Goal: Task Accomplishment & Management: Use online tool/utility

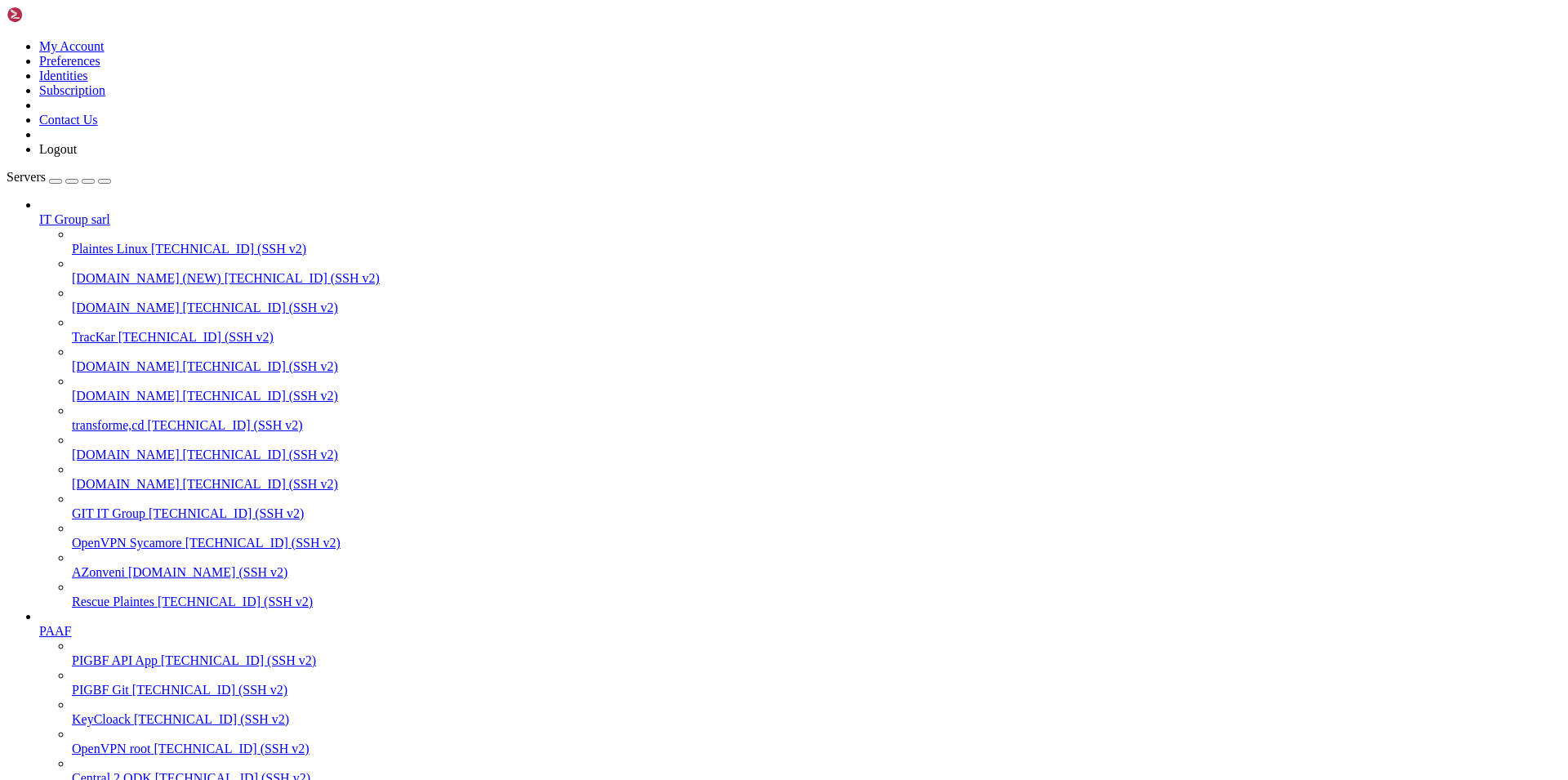
type input "/var/www/pigbf-api"
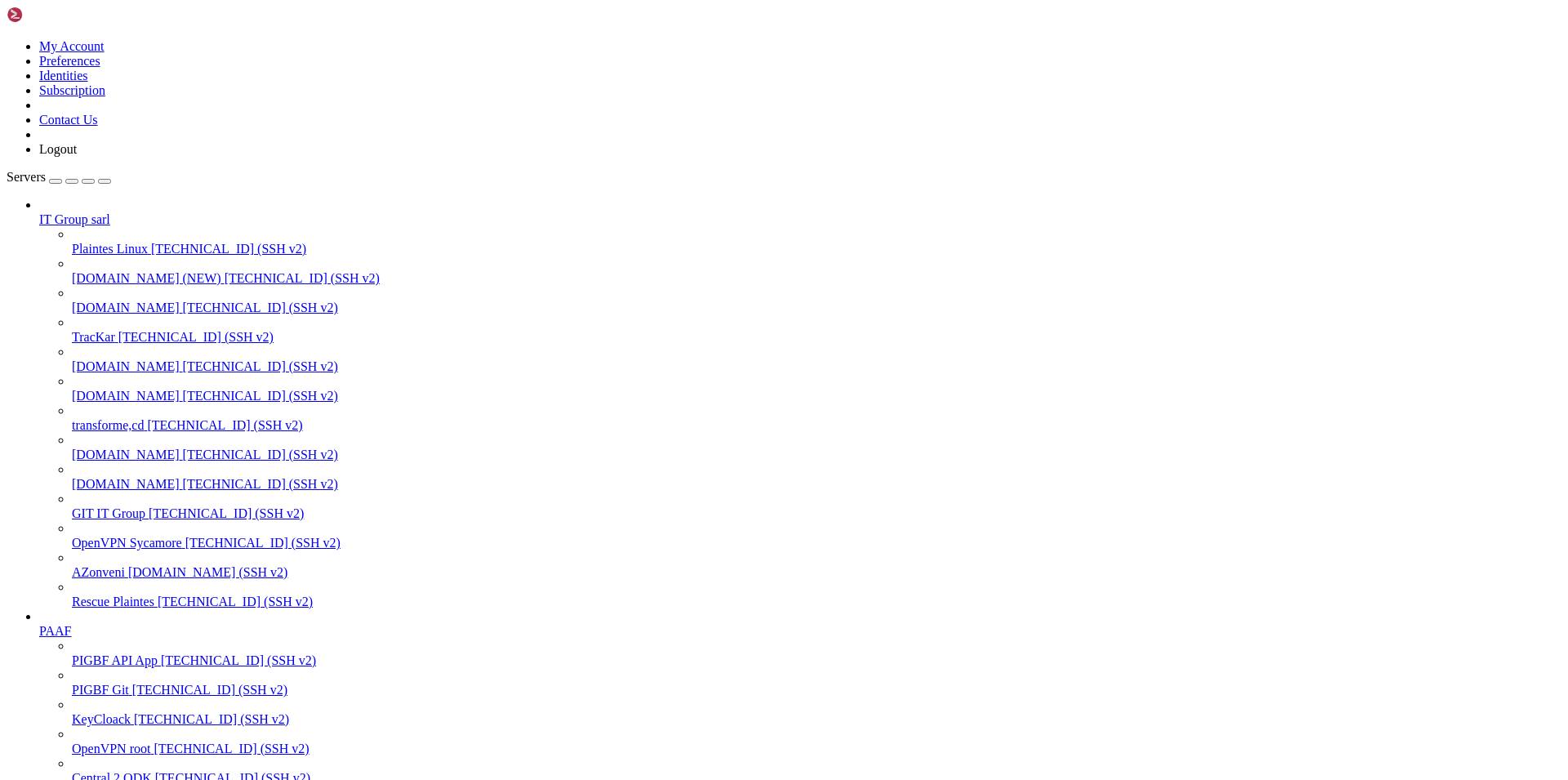
paste textarea "233200111895466"
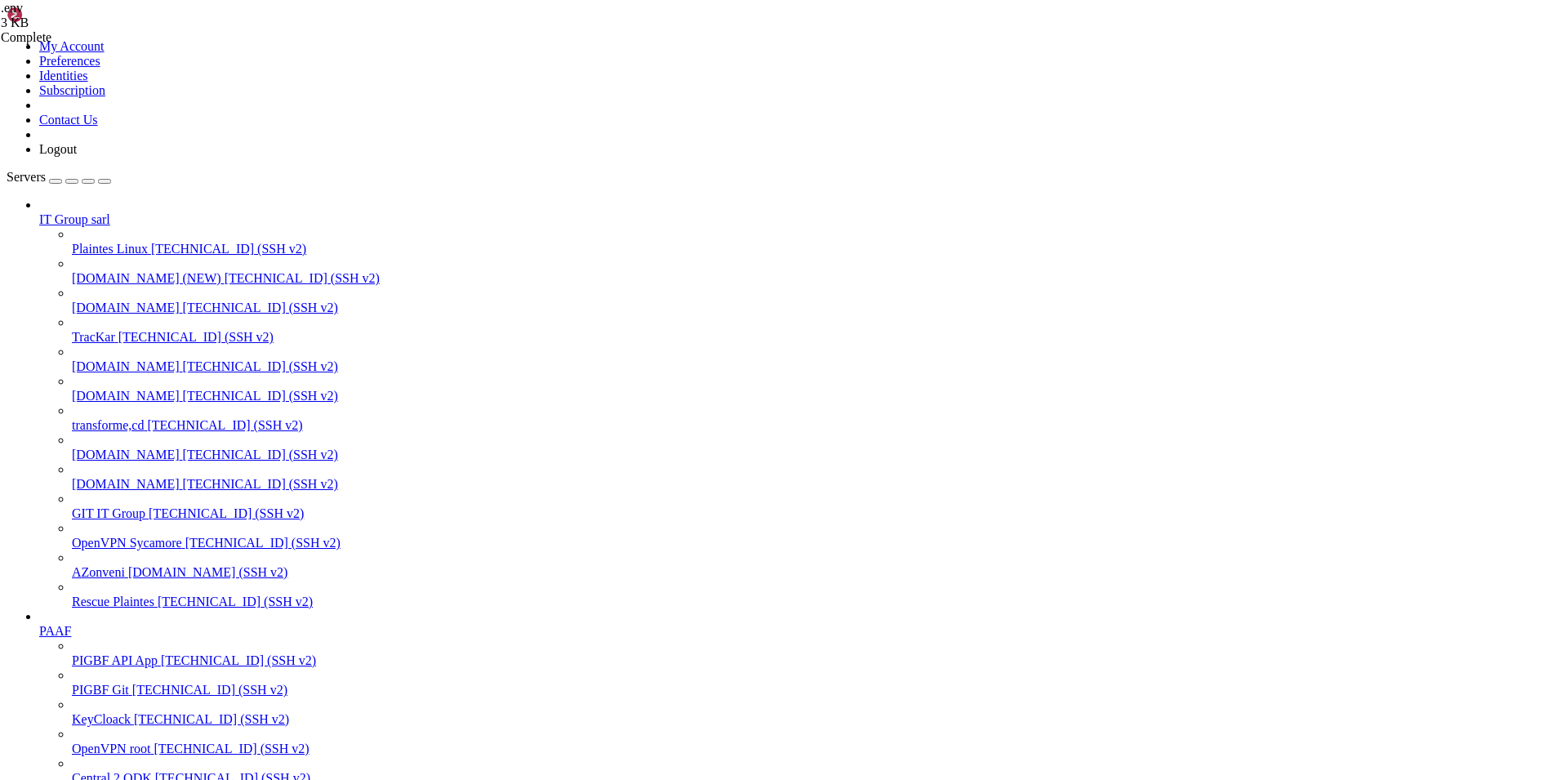
type textarea "EQUITY_PAYMENT_CURRENCY="USD""
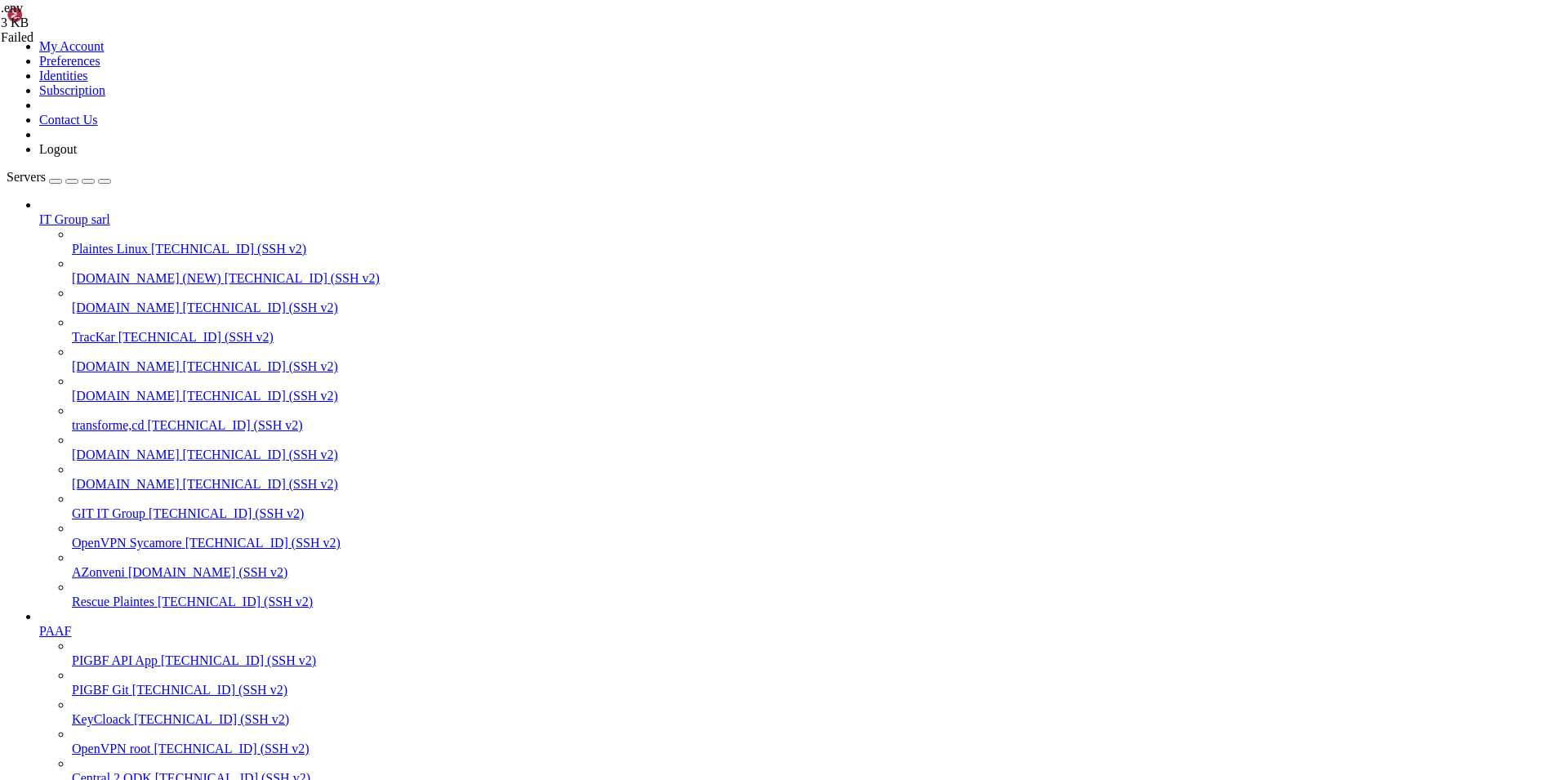
click at [1, 15] on icon at bounding box center [1, 8] width 0 height 14
click at [108, 482] on span "[DOMAIN_NAME]" at bounding box center [125, 484] width 108 height 14
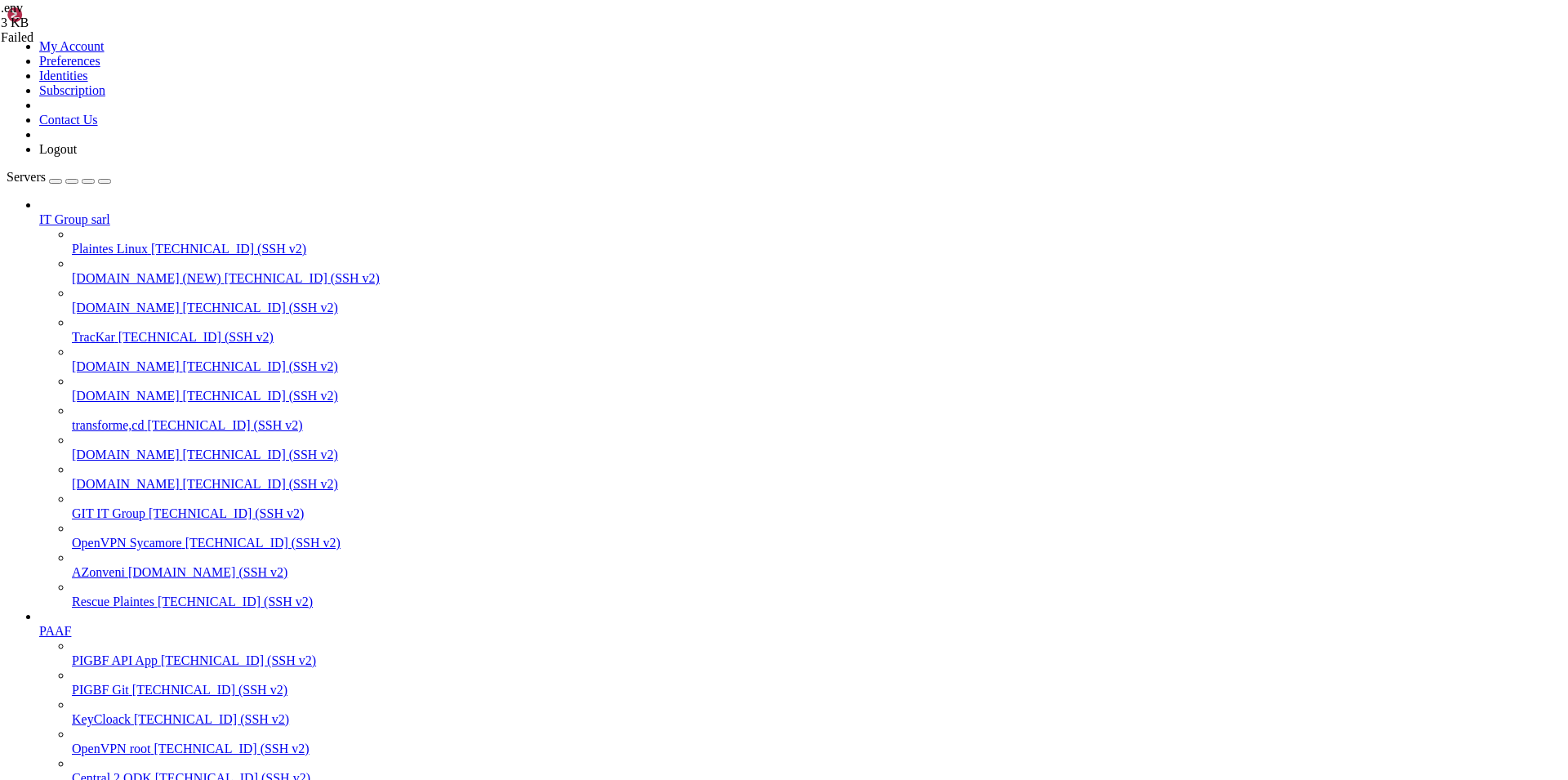
click at [110, 477] on span "[DOMAIN_NAME]" at bounding box center [125, 484] width 108 height 14
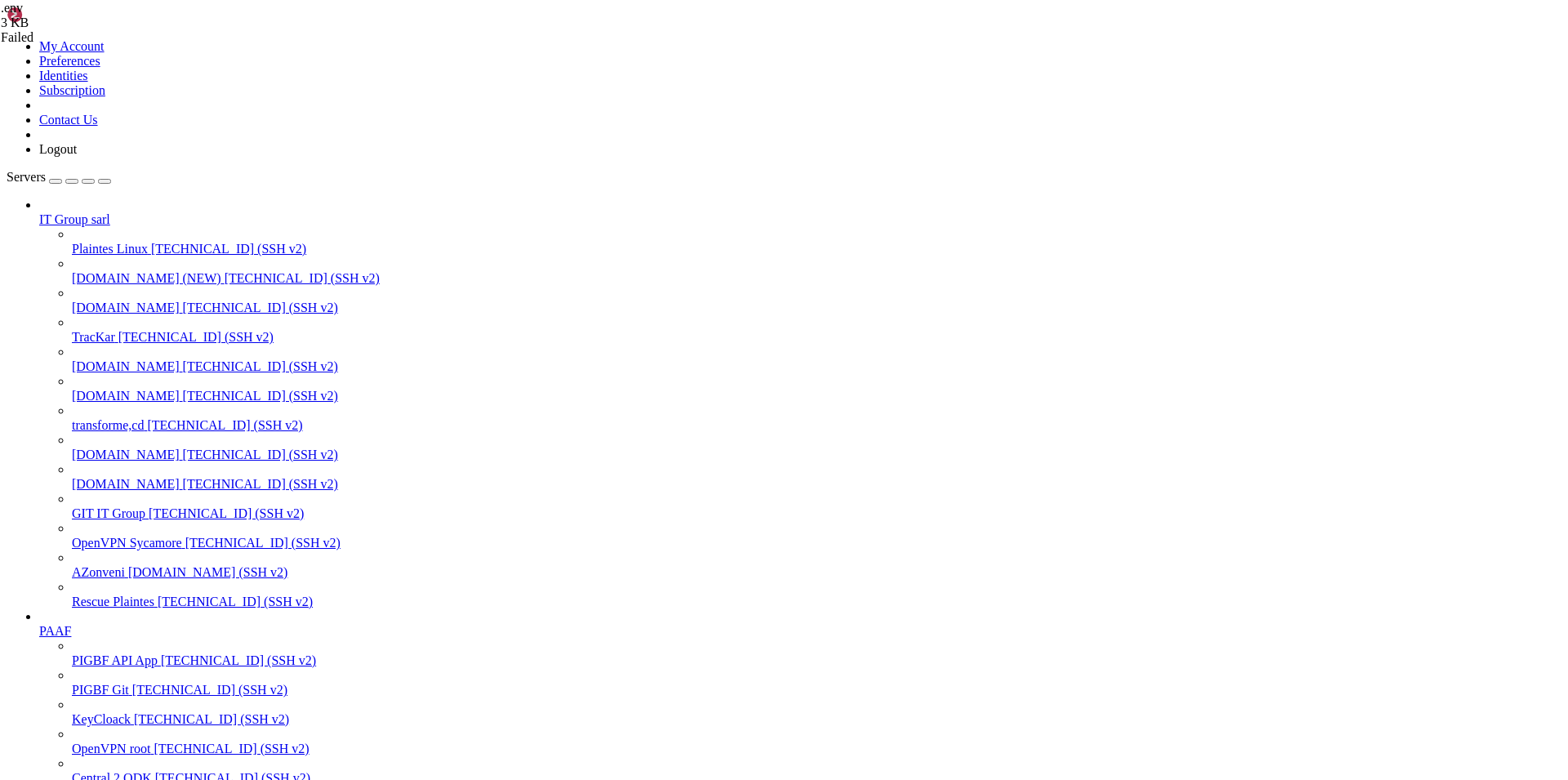
scroll to position [0, 0]
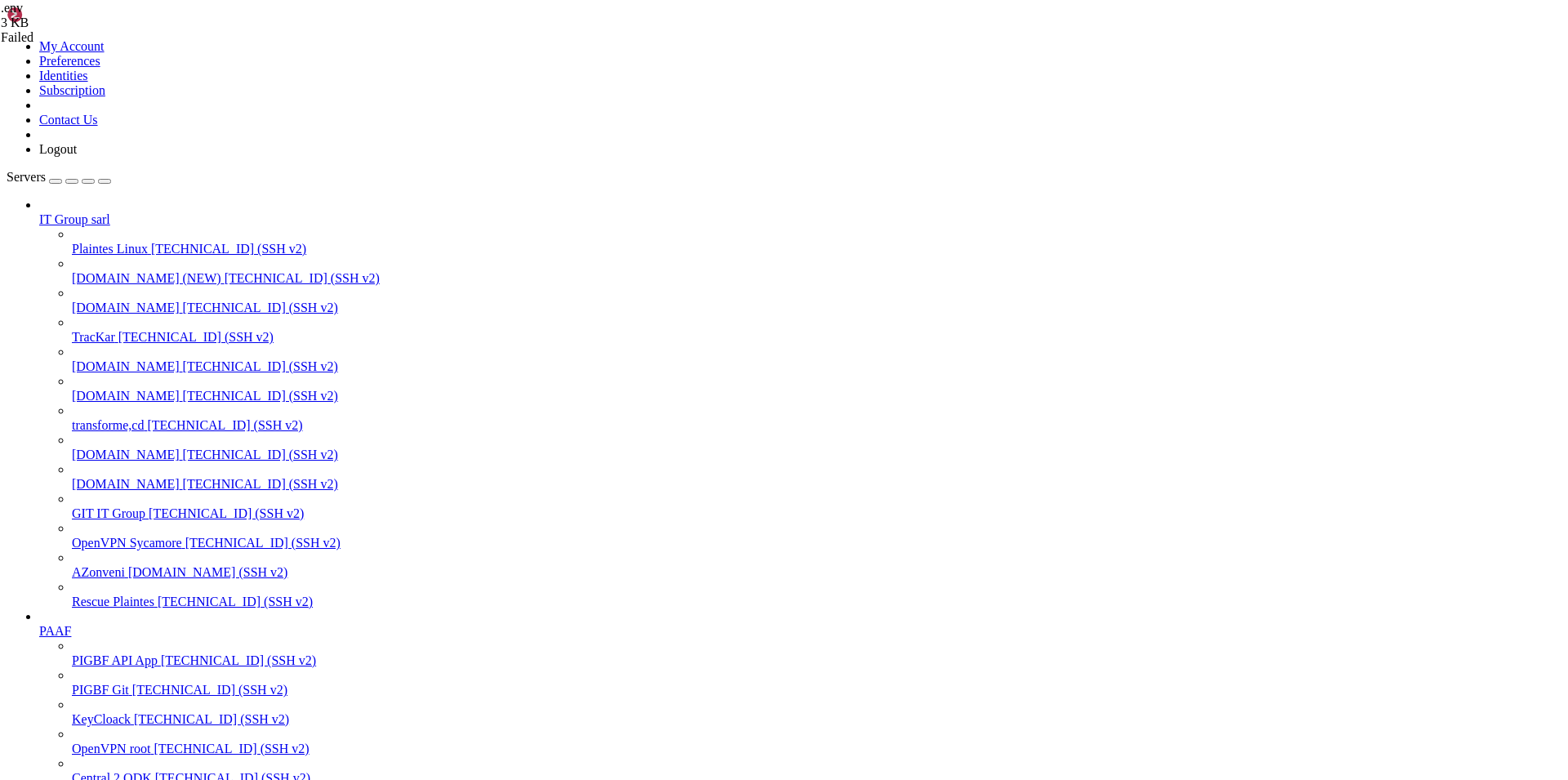
scroll to position [516, 0]
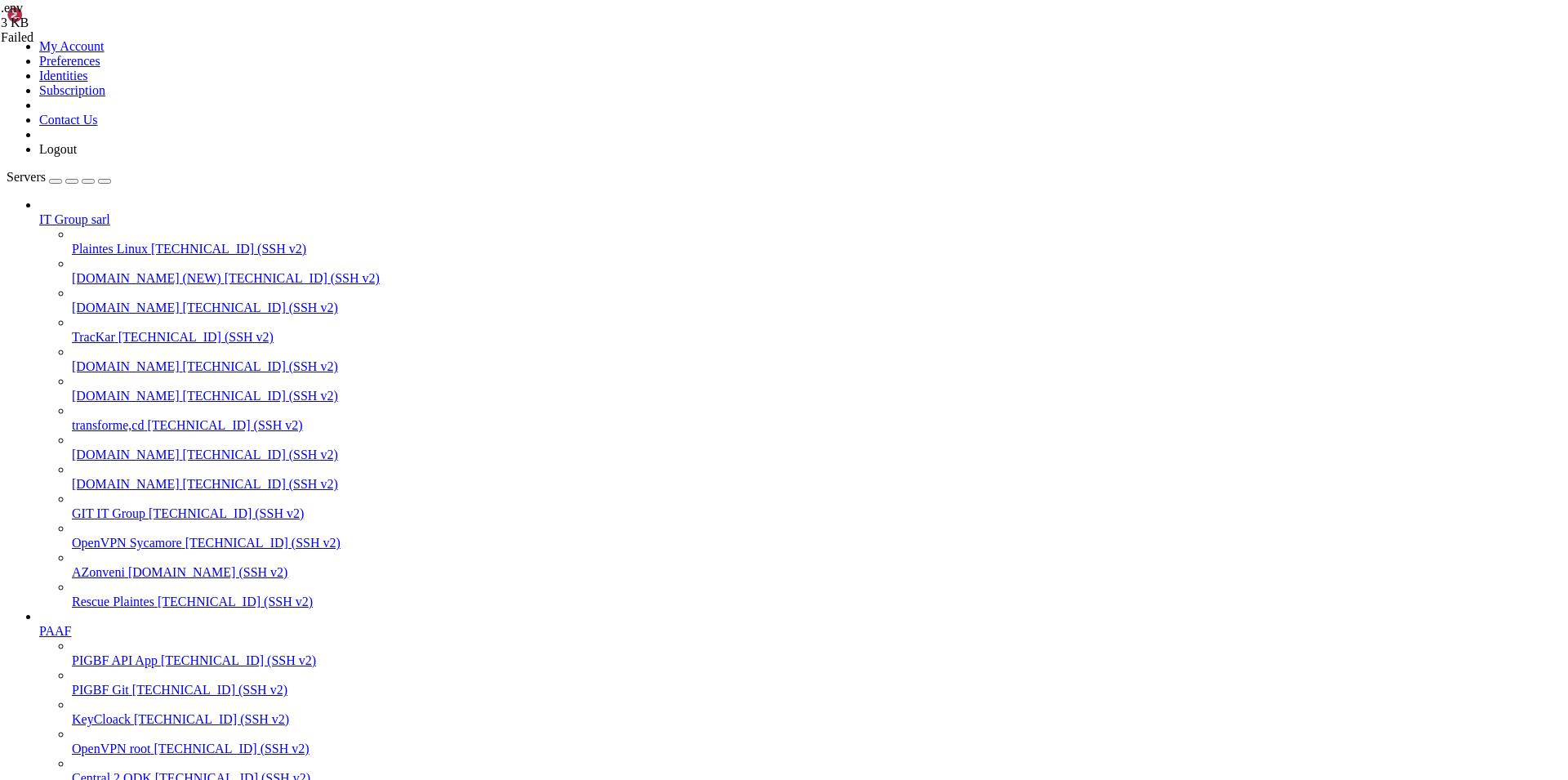
scroll to position [597, 0]
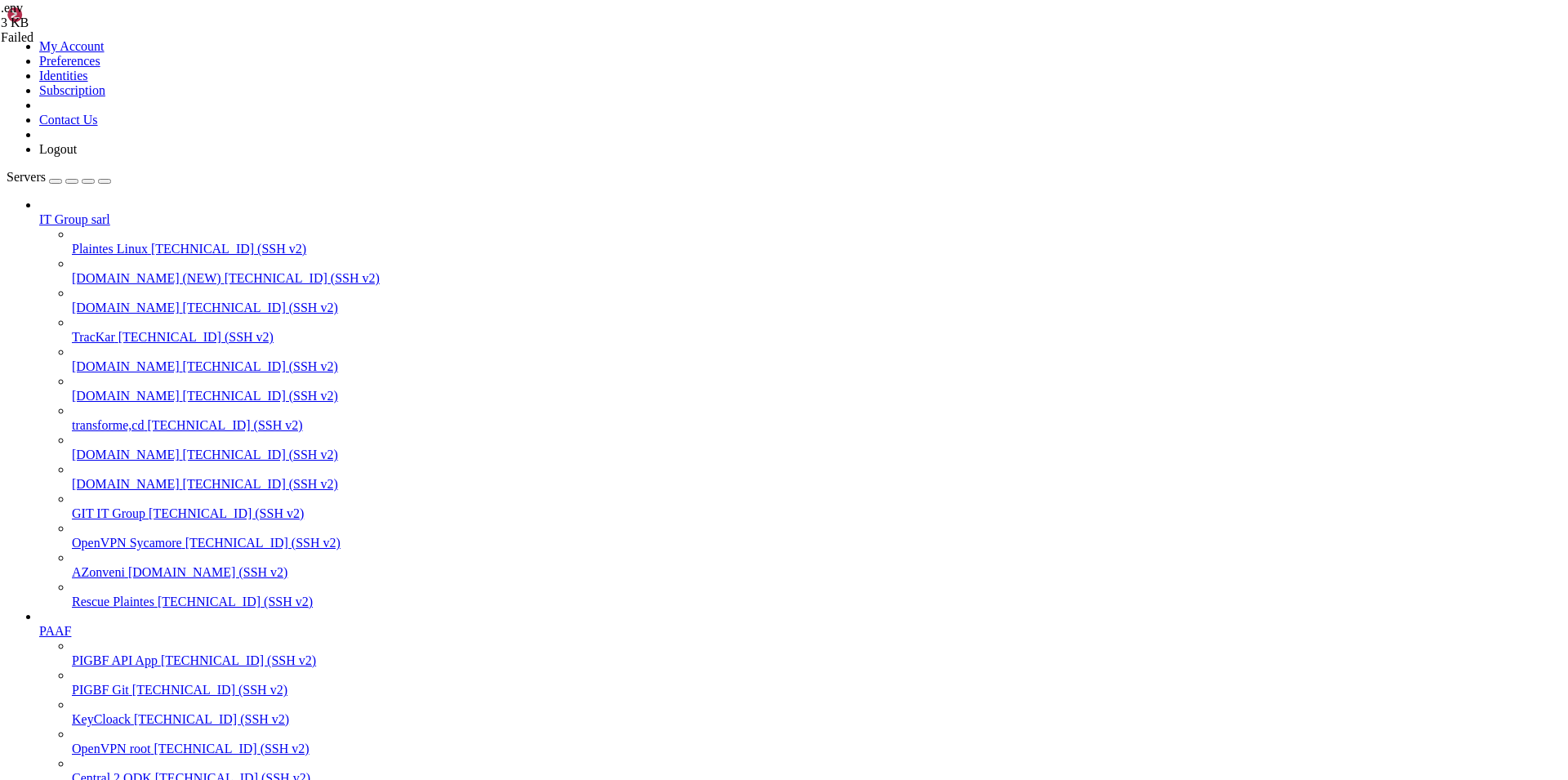
scroll to position [1087, 0]
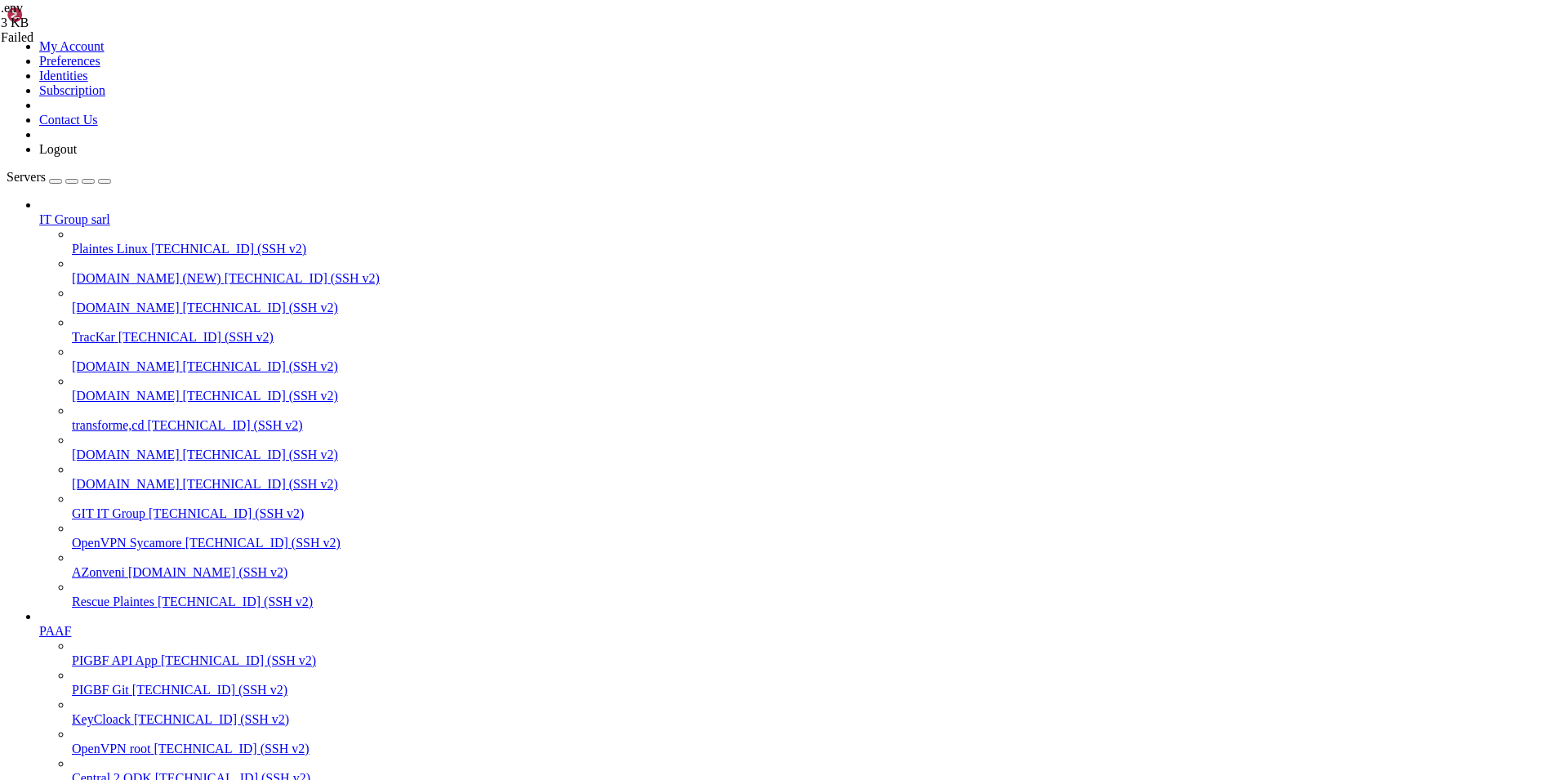
type input "/var/www"
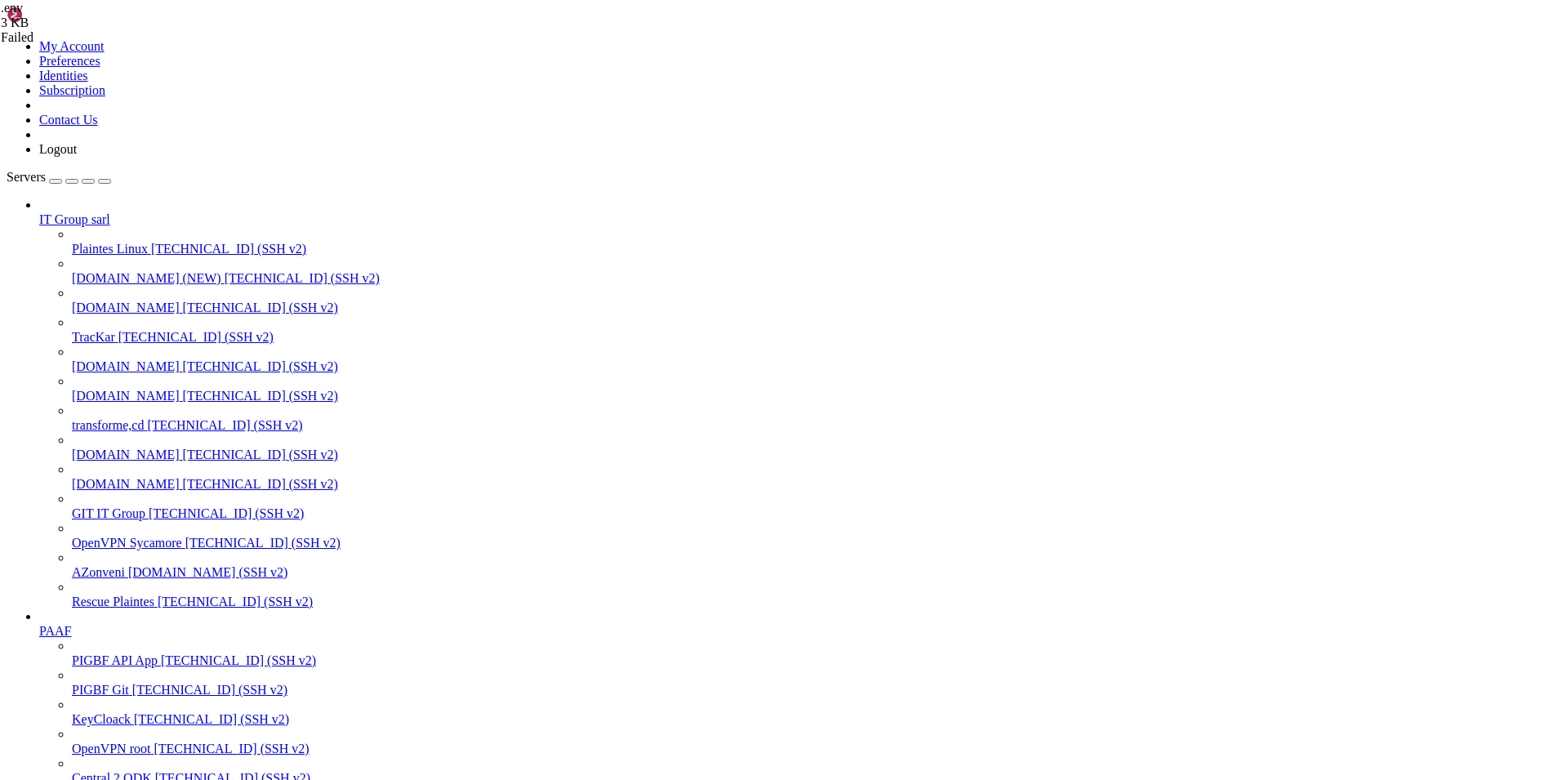
scroll to position [3028, 0]
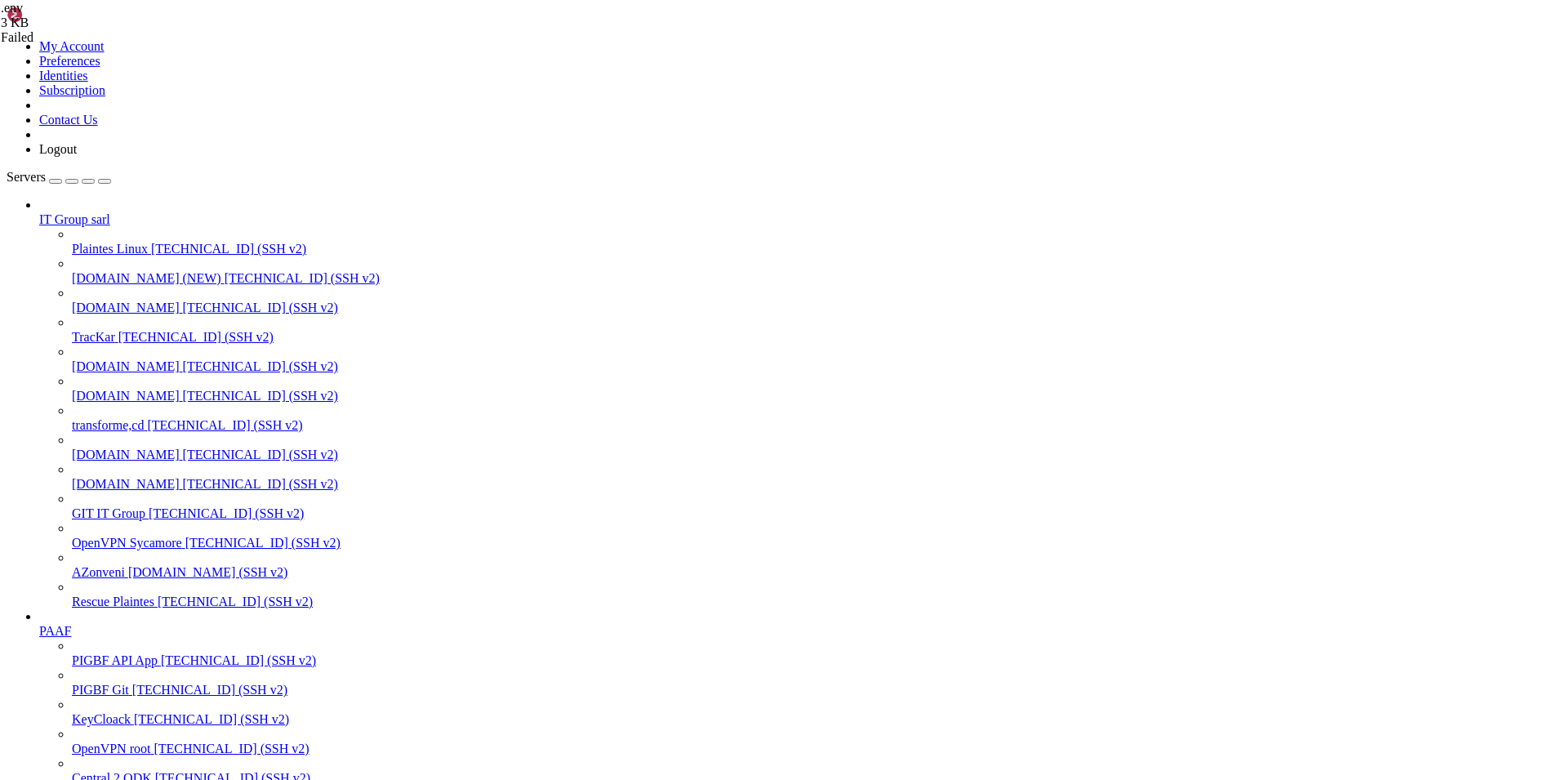
drag, startPoint x: 278, startPoint y: 2832, endPoint x: 1019, endPoint y: 2837, distance: 741.0
